Goal: Task Accomplishment & Management: Manage account settings

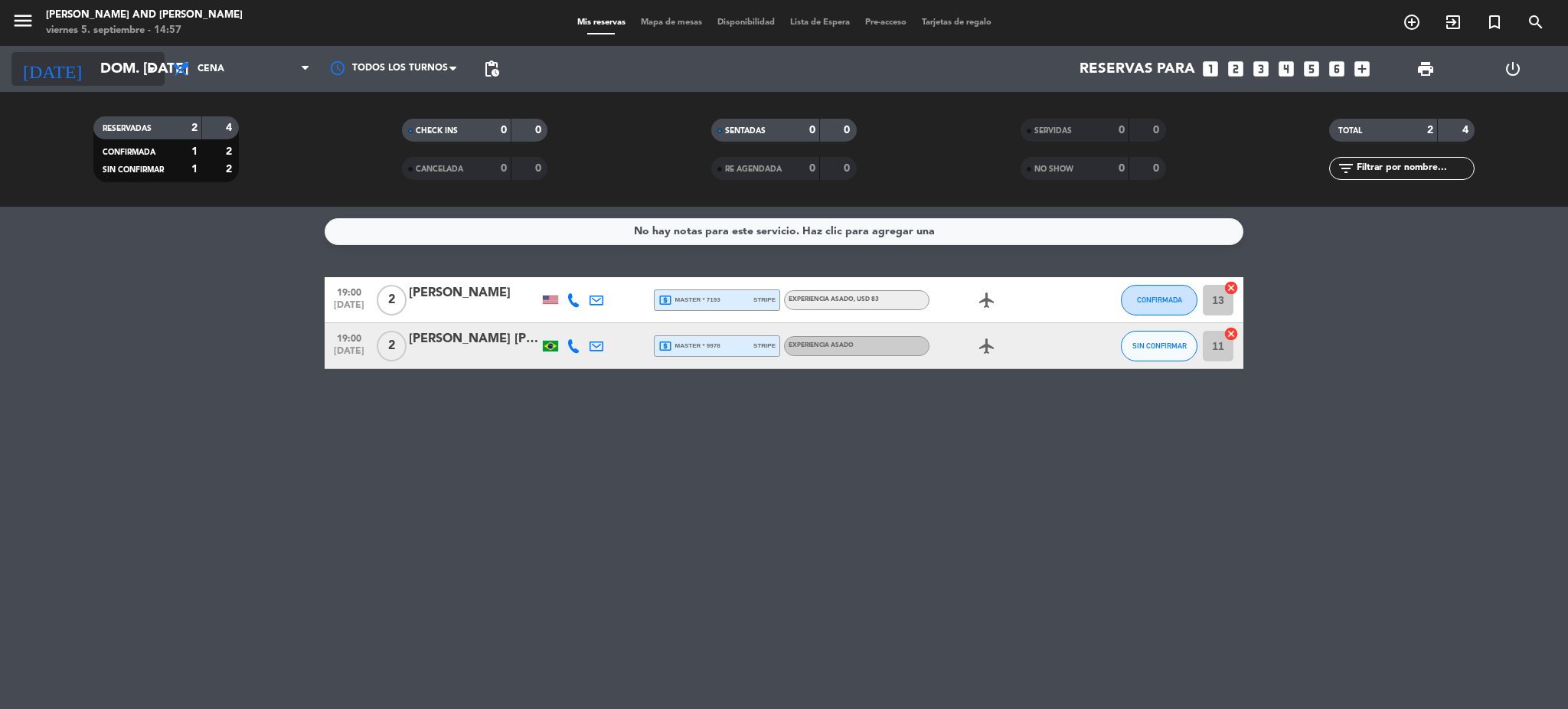
click at [140, 62] on input "dom. [DATE]" at bounding box center [185, 69] width 185 height 32
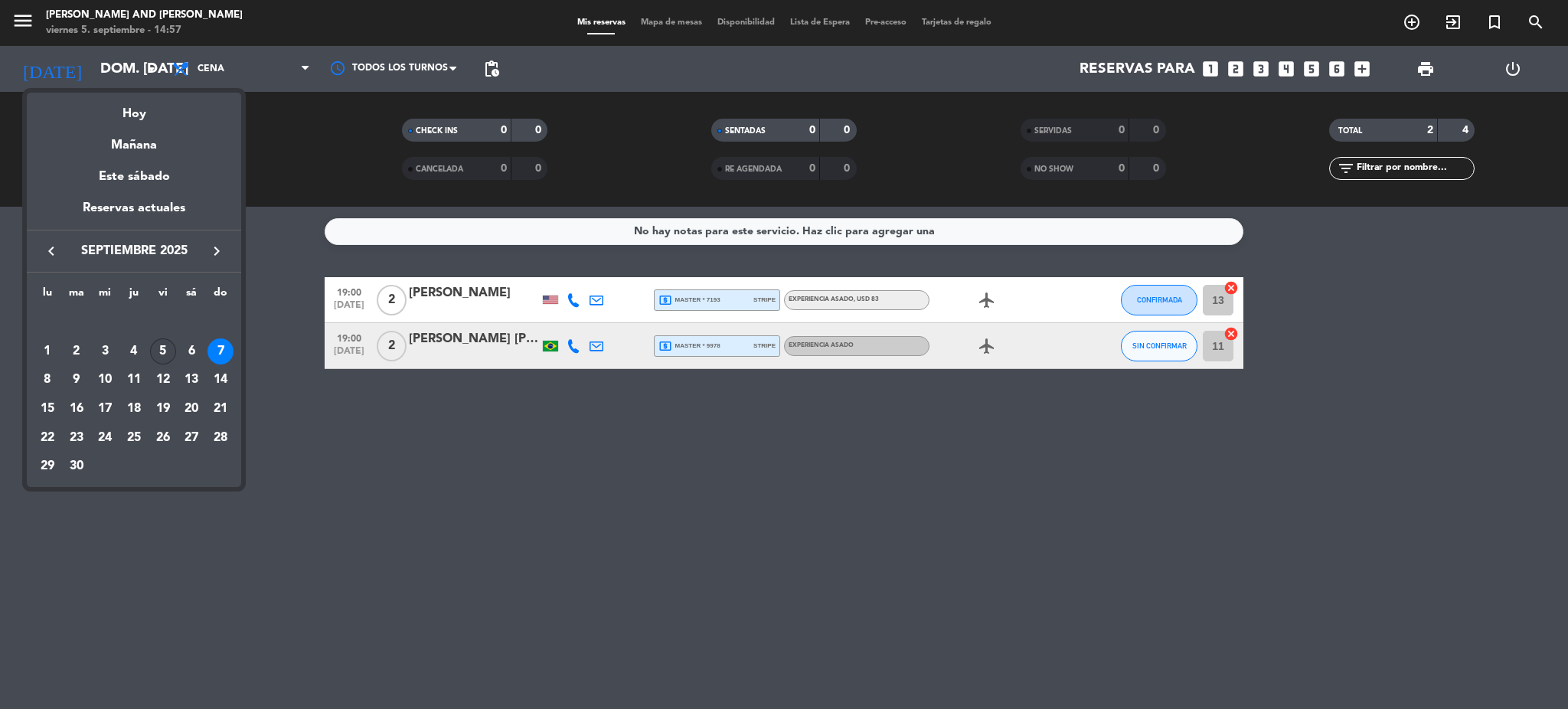
click at [157, 353] on div "5" at bounding box center [162, 351] width 26 height 26
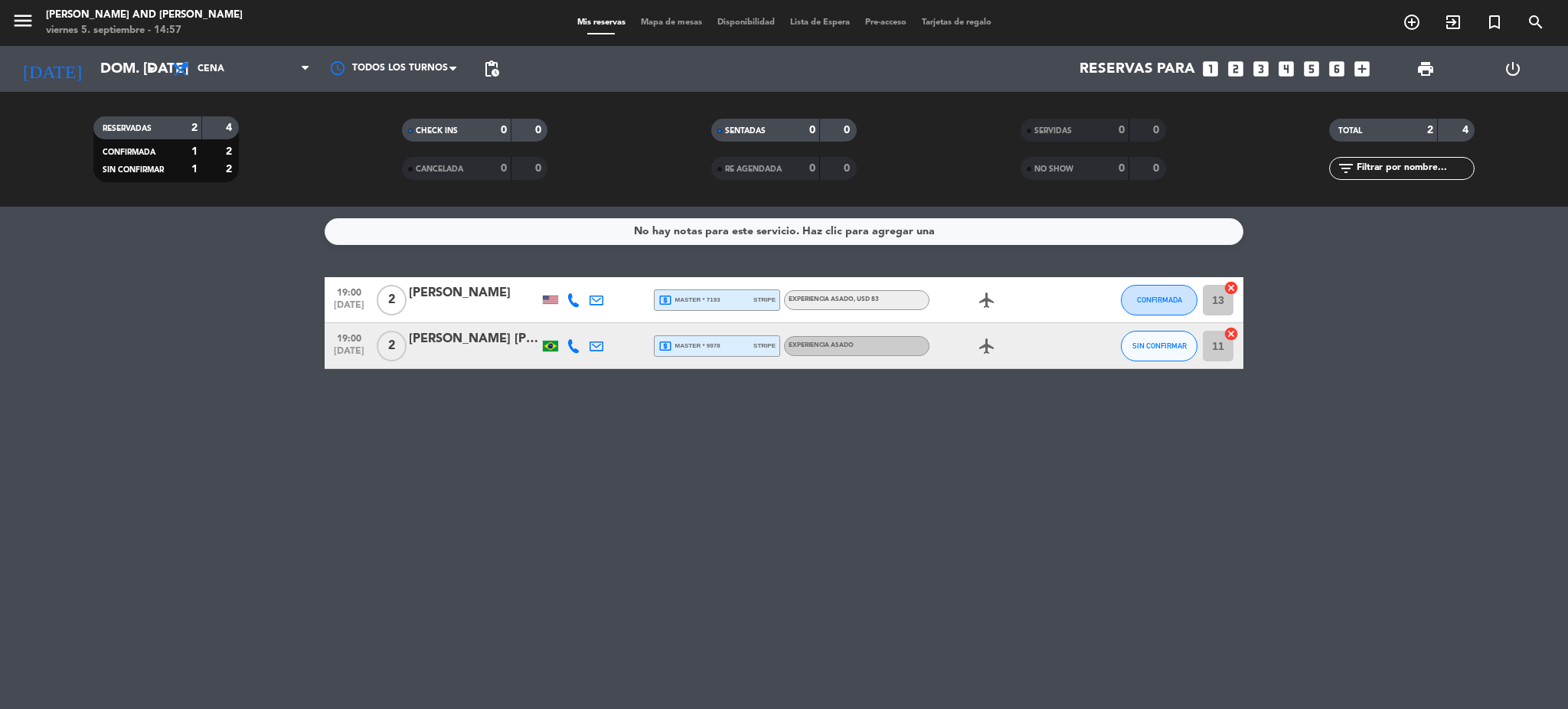
type input "vie. [DATE]"
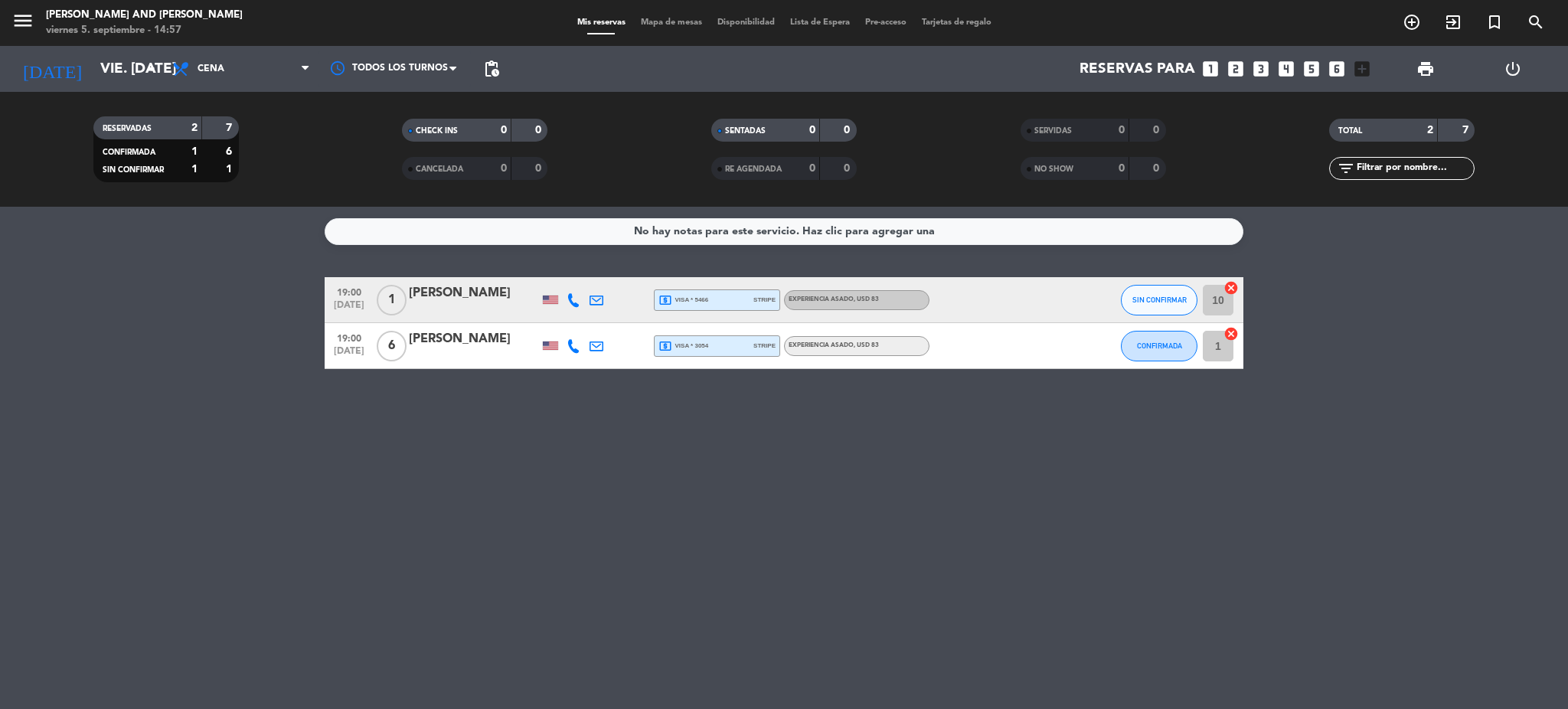
click at [468, 344] on div "[PERSON_NAME]" at bounding box center [473, 339] width 130 height 20
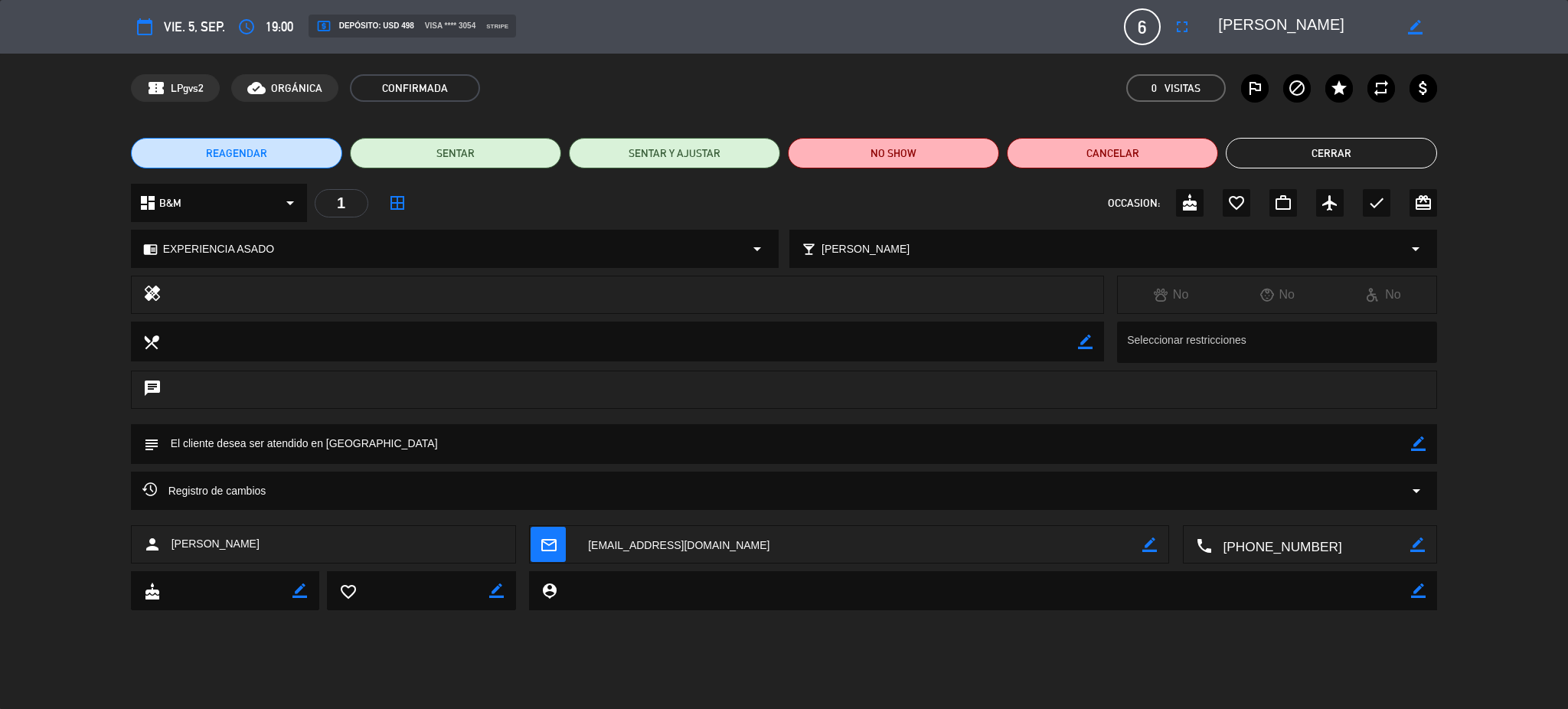
click at [982, 255] on div "local_bar Elegir maridaje arrow_drop_down" at bounding box center [1113, 249] width 646 height 37
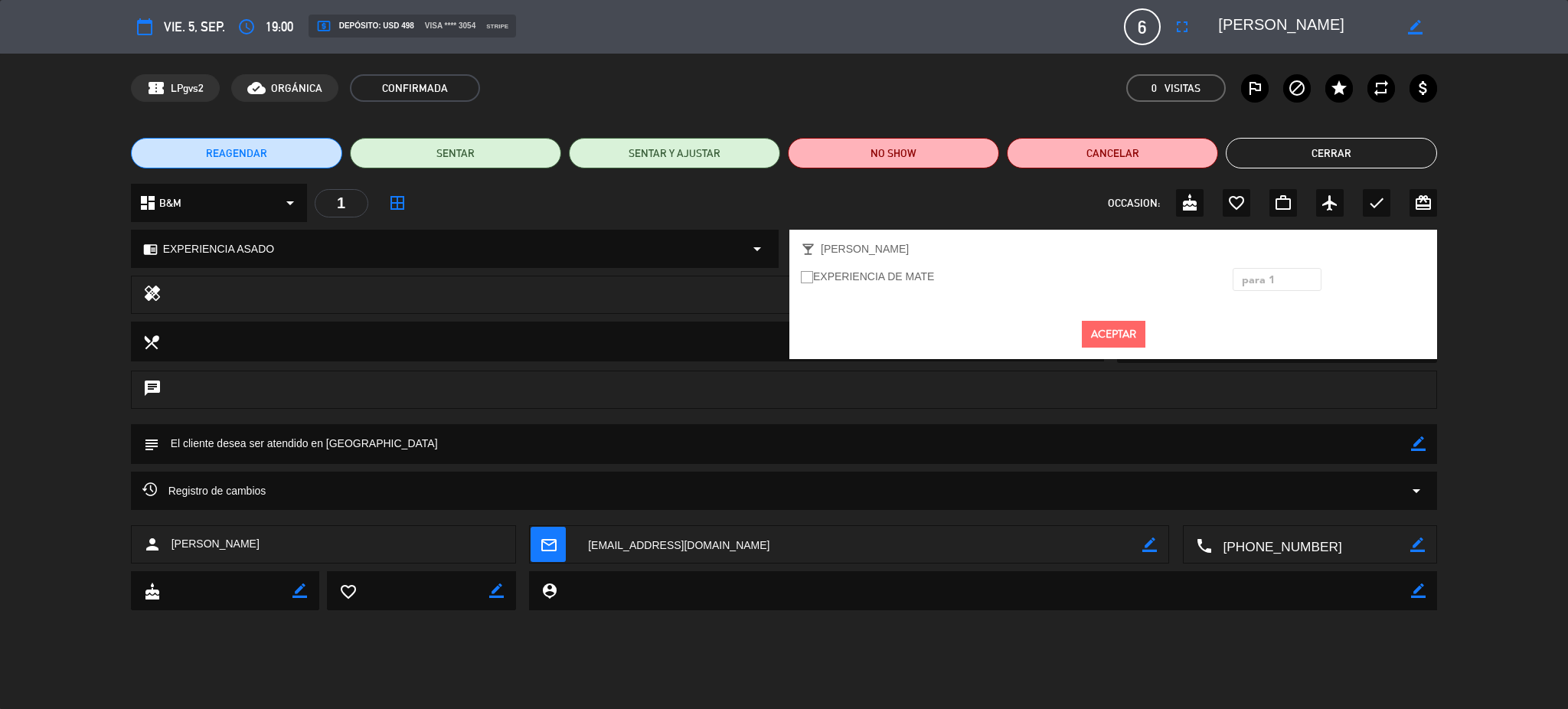
click at [1276, 286] on div "× para 1" at bounding box center [1267, 280] width 62 height 23
click at [852, 275] on label "EXPERIENCIA DE MATE" at bounding box center [868, 276] width 133 height 17
click at [811, 275] on input "EXPERIENCIA DE MATE" at bounding box center [806, 276] width 10 height 10
click at [811, 277] on ins at bounding box center [807, 277] width 13 height 13
click at [811, 277] on input "EXPERIENCIA DE MATE" at bounding box center [806, 276] width 10 height 10
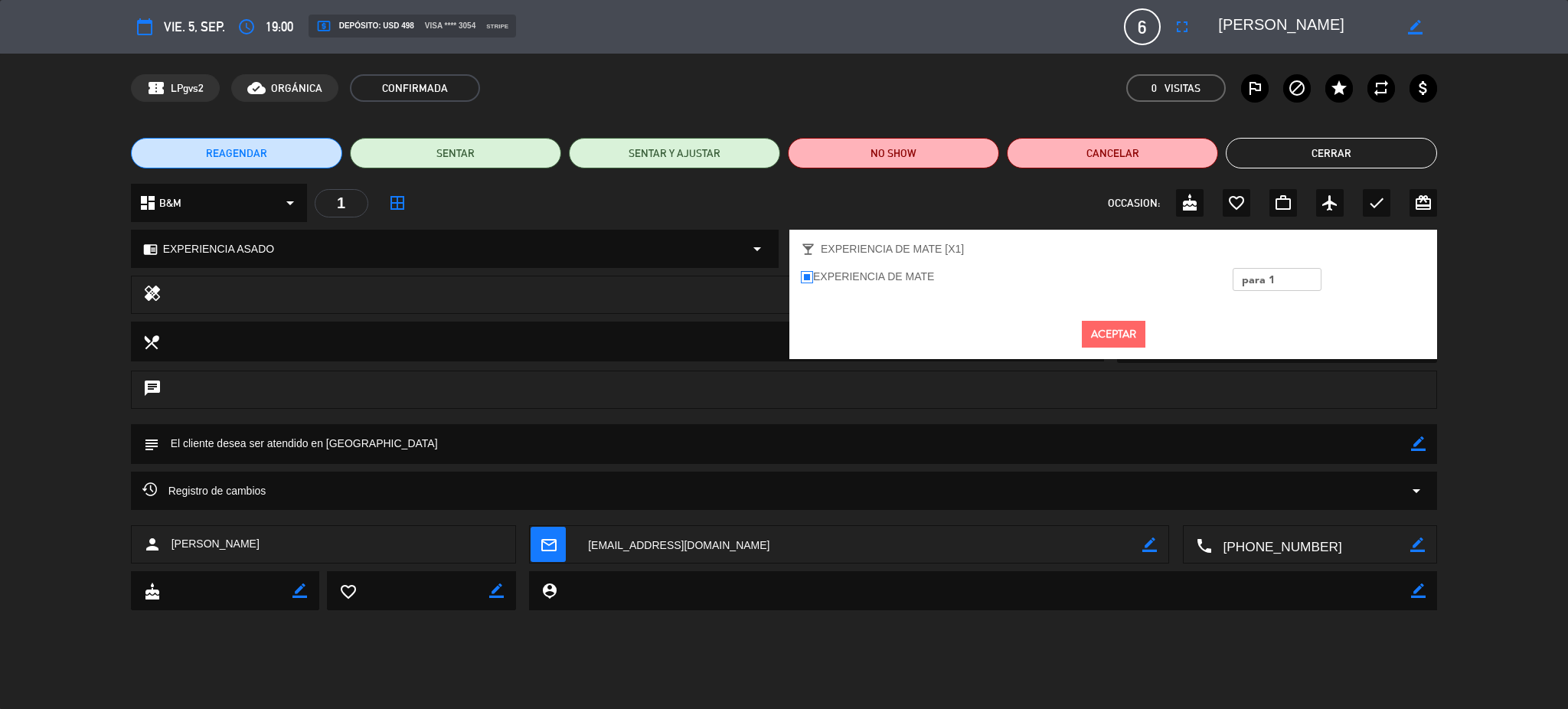
click at [737, 289] on div at bounding box center [632, 295] width 919 height 21
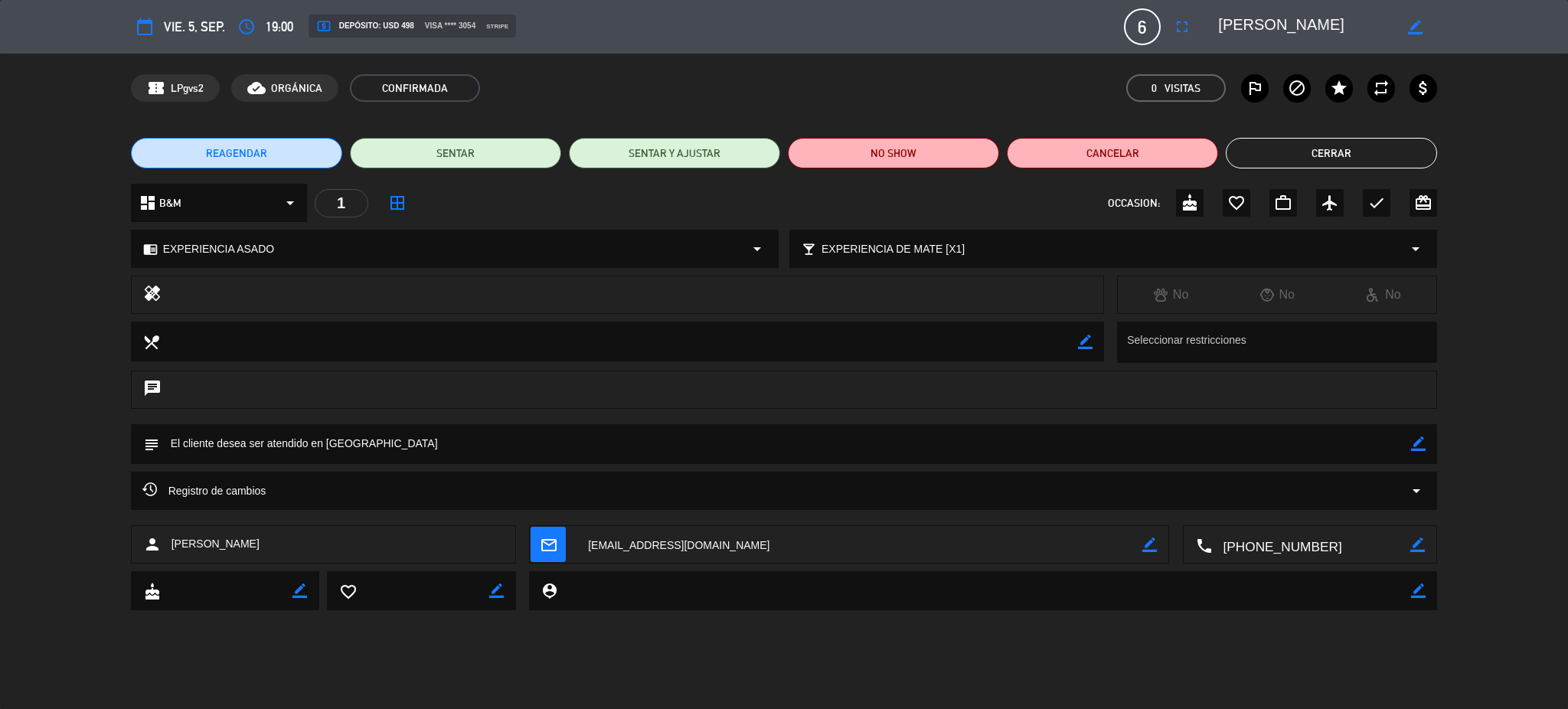
click at [968, 253] on div "local_bar EXPERIENCIA DE MATE [X1] arrow_drop_down" at bounding box center [1113, 249] width 646 height 37
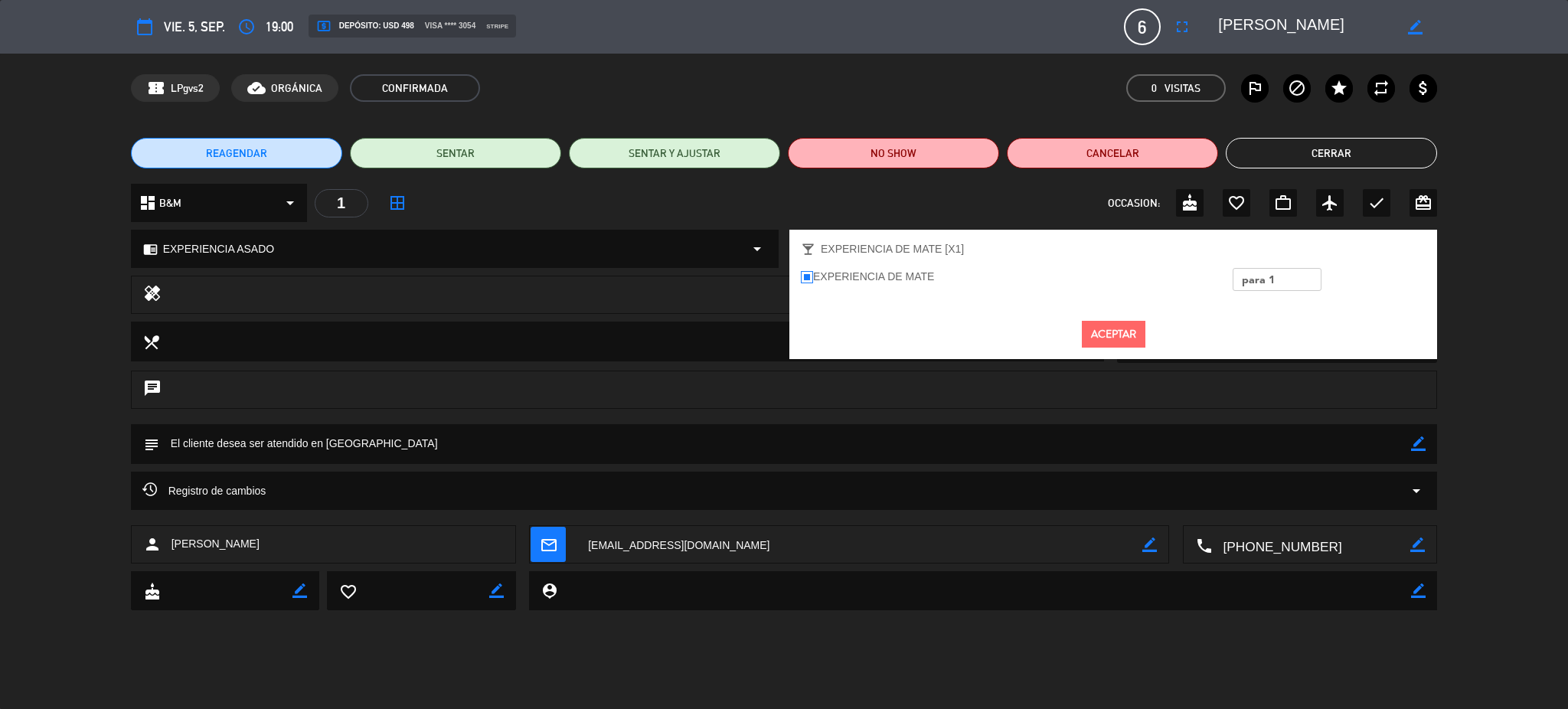
click at [737, 319] on div "healing No No No" at bounding box center [784, 298] width 1568 height 46
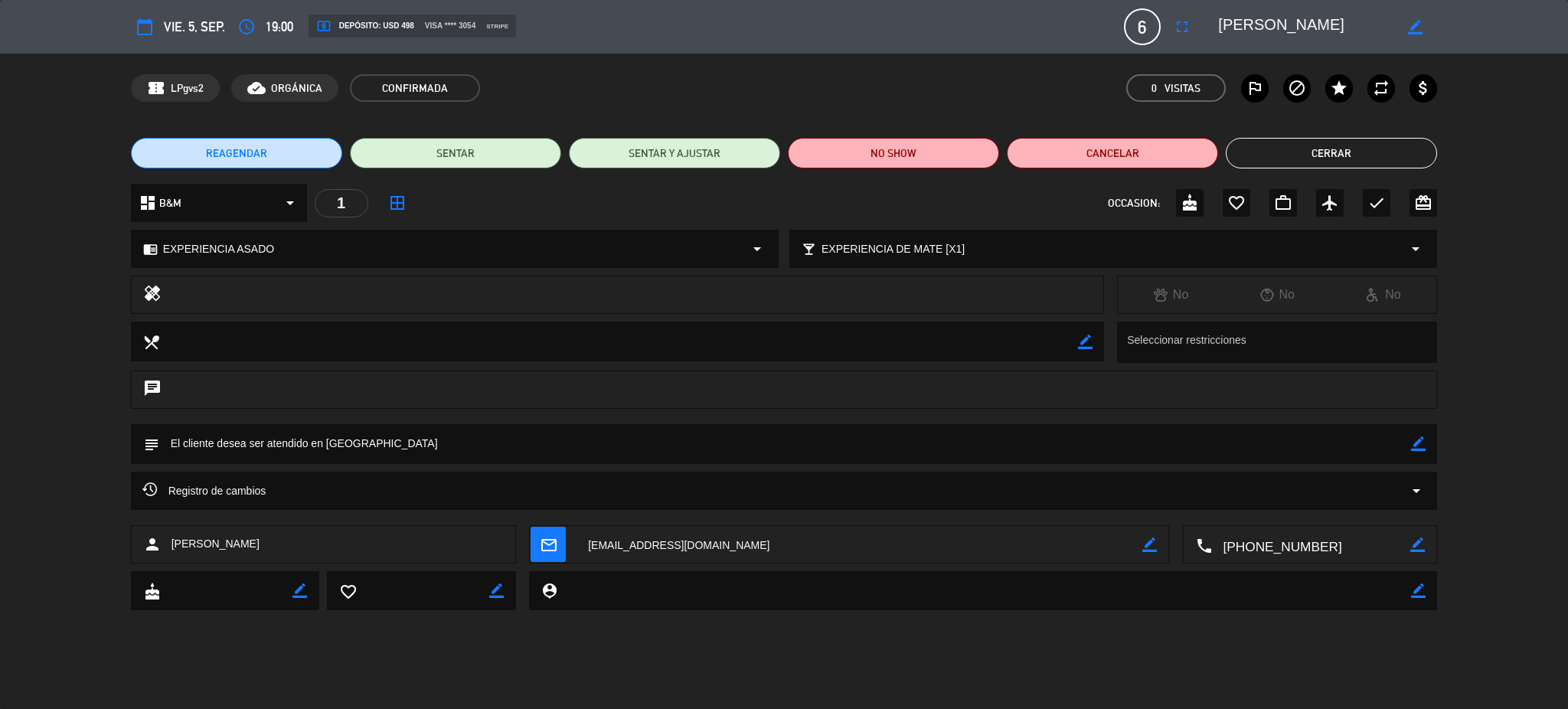
click at [1357, 159] on button "Cerrar" at bounding box center [1331, 154] width 212 height 31
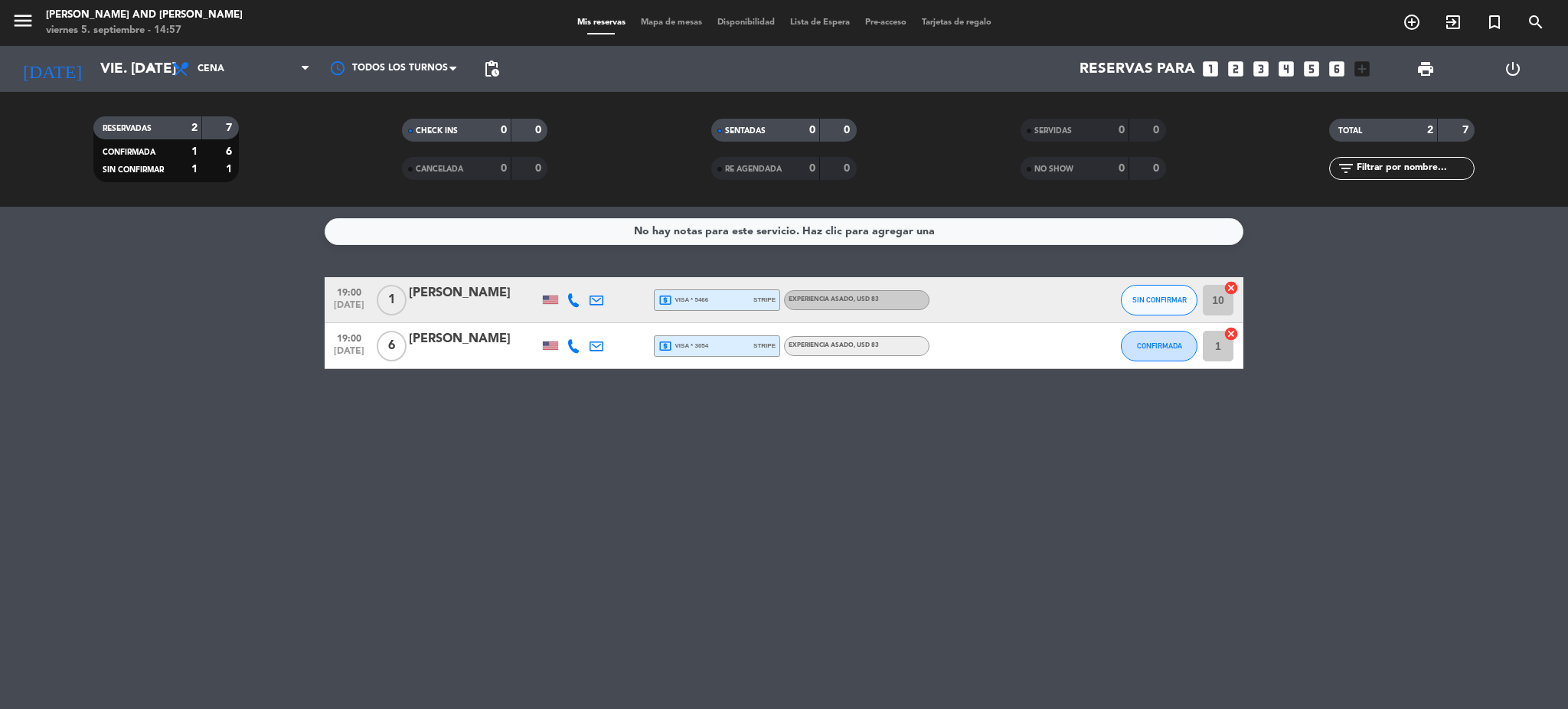
click at [481, 352] on div at bounding box center [473, 355] width 130 height 13
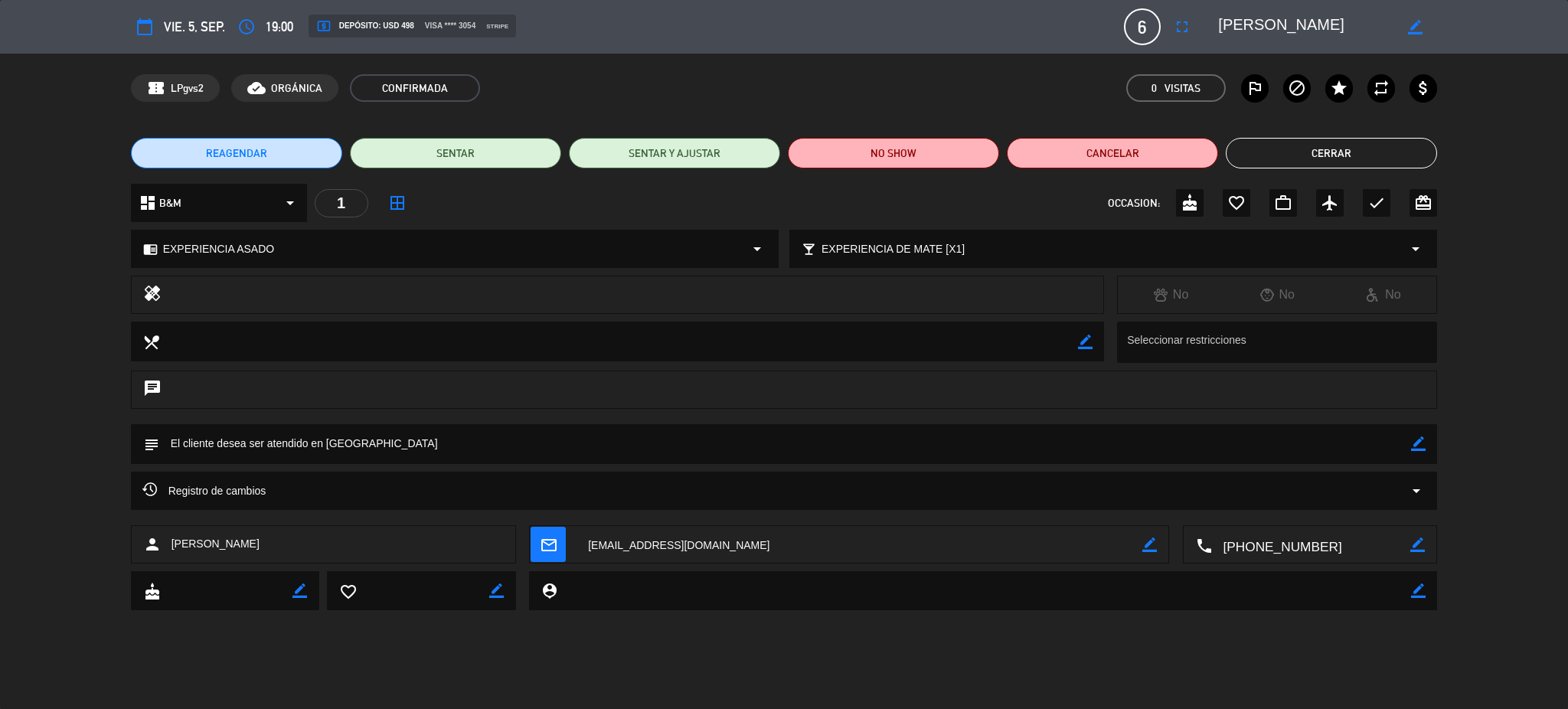
click at [1338, 144] on button "Cerrar" at bounding box center [1331, 154] width 212 height 31
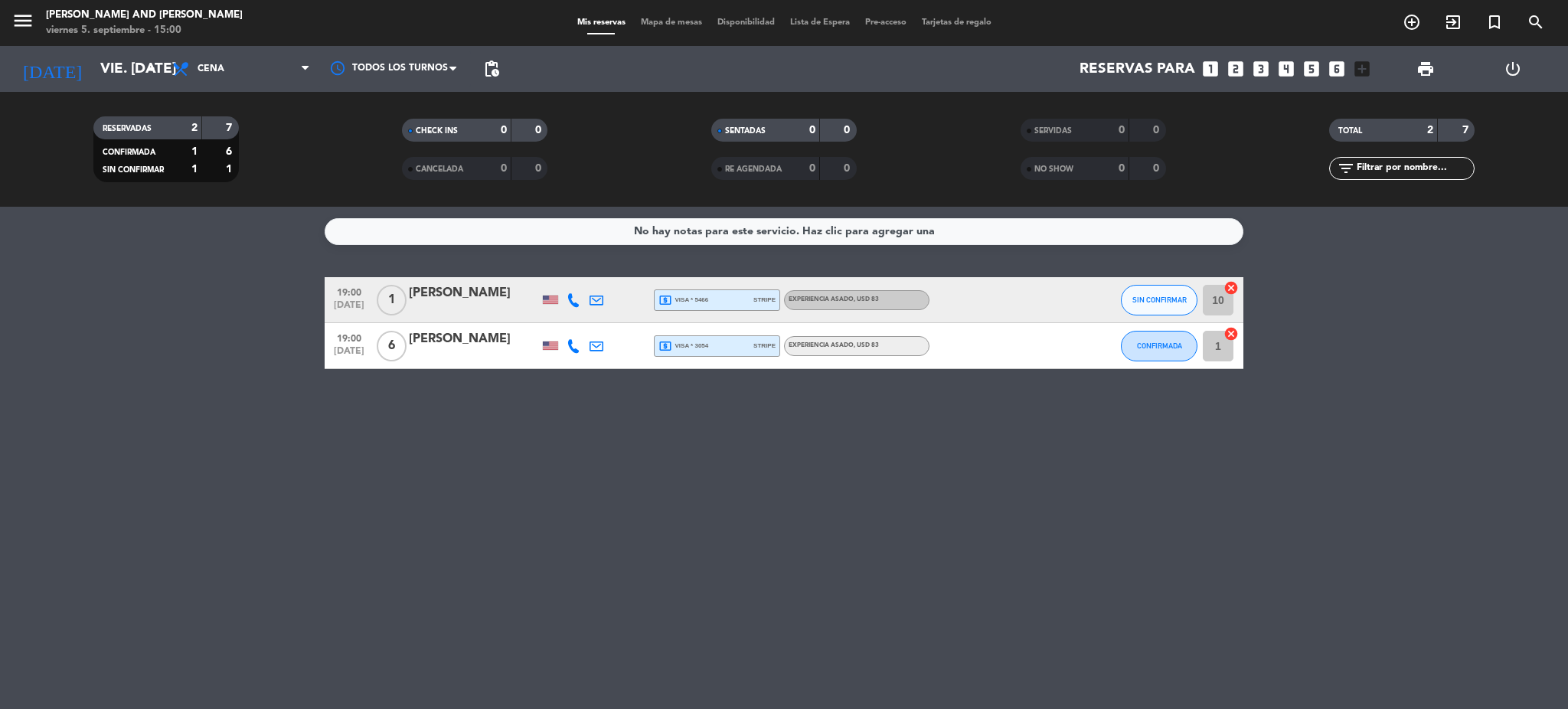
click at [470, 354] on div at bounding box center [473, 355] width 130 height 13
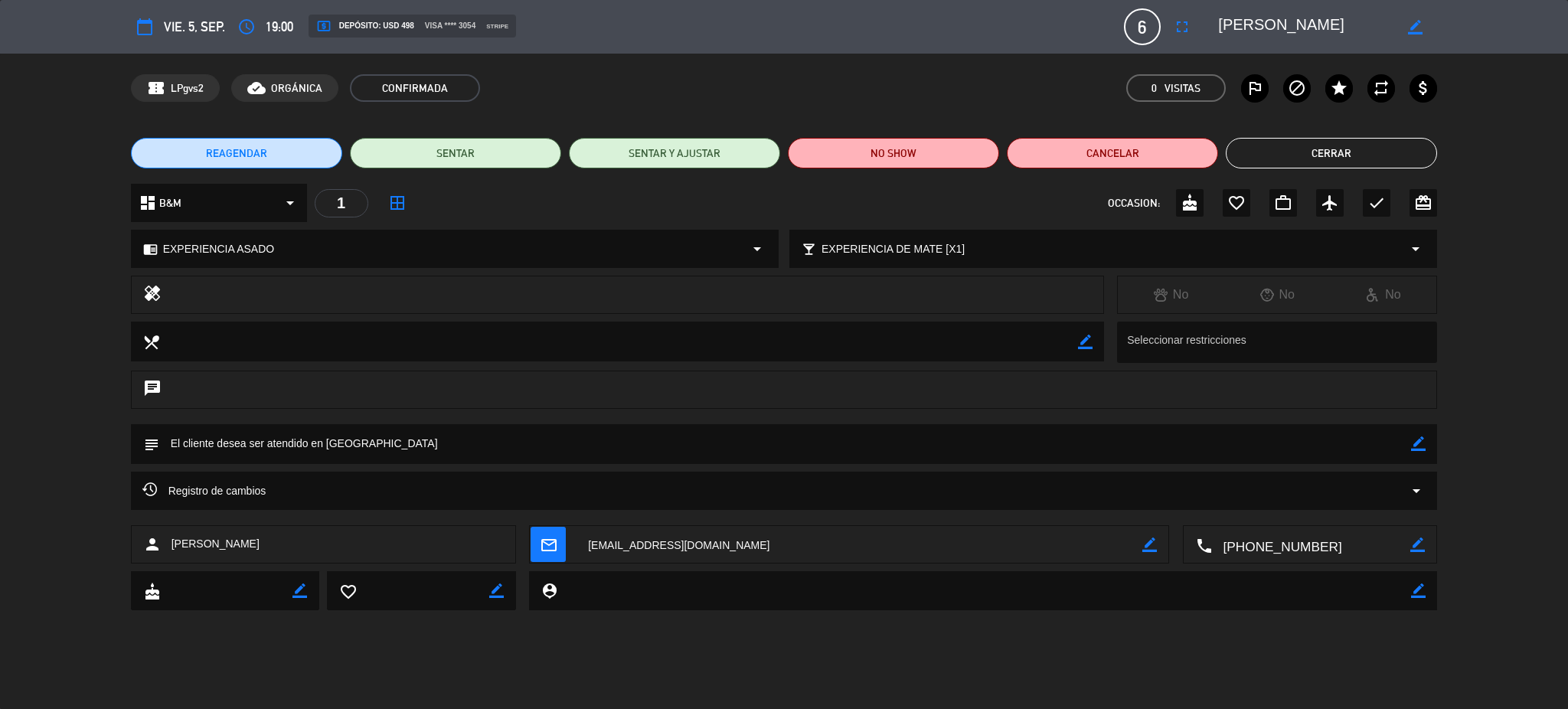
click at [1032, 255] on div "local_bar EXPERIENCIA DE MATE [X1] arrow_drop_down" at bounding box center [1113, 249] width 646 height 37
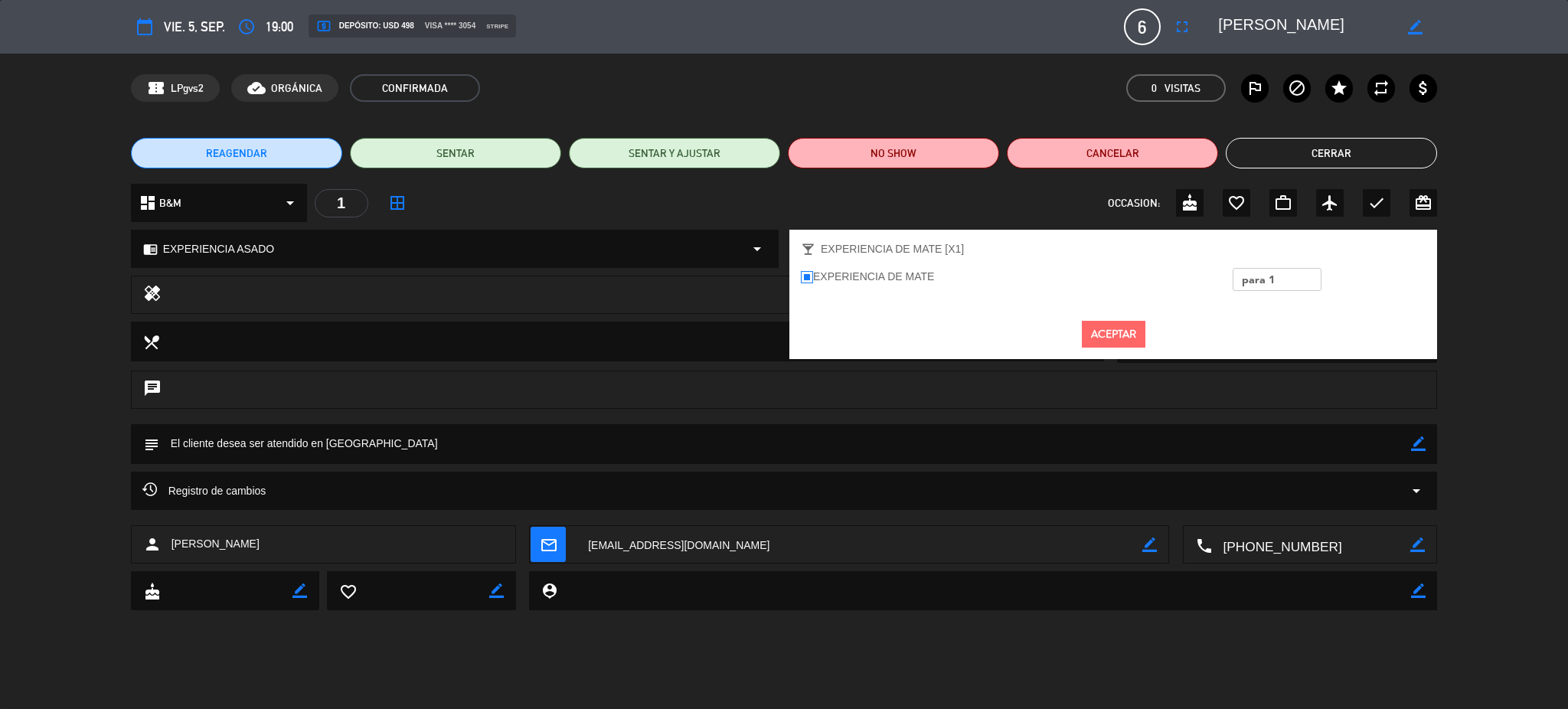
click at [813, 275] on label "EXPERIENCIA DE MATE" at bounding box center [868, 276] width 133 height 17
click at [811, 275] on input "EXPERIENCIA DE MATE" at bounding box center [806, 276] width 10 height 10
click at [809, 275] on ins at bounding box center [807, 277] width 13 height 13
click at [809, 275] on input "EXPERIENCIA DE MATE" at bounding box center [806, 276] width 10 height 10
click at [1471, 393] on div "chat" at bounding box center [784, 397] width 1568 height 53
